Goal: Information Seeking & Learning: Learn about a topic

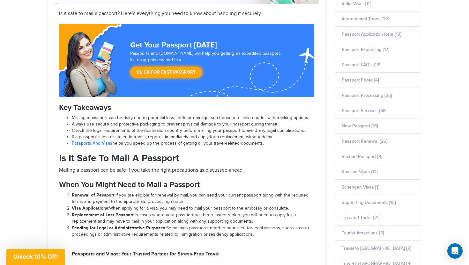
click at [135, 144] on li "Passports And Visas helps you speed up the process of getting all your travel-r…" at bounding box center [193, 144] width 242 height 6
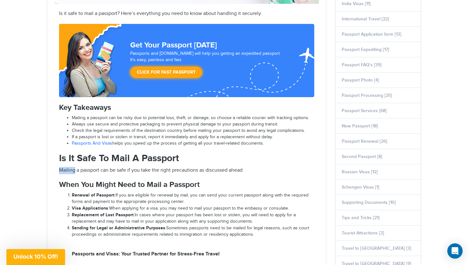
click at [0, 0] on img "POPUP Form" at bounding box center [0, 0] width 0 height 0
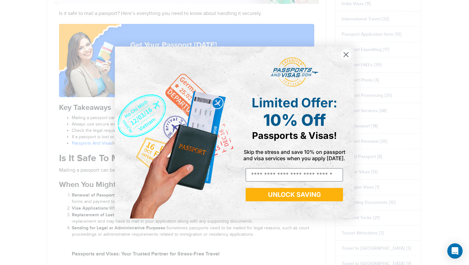
click at [347, 56] on icon "Close dialog" at bounding box center [346, 55] width 4 height 4
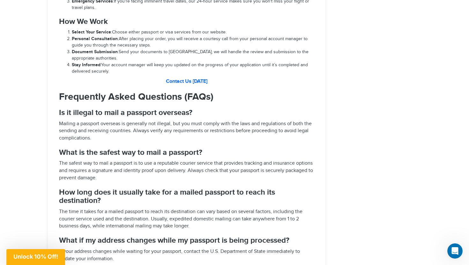
scroll to position [1385, 0]
